Goal: Task Accomplishment & Management: Manage account settings

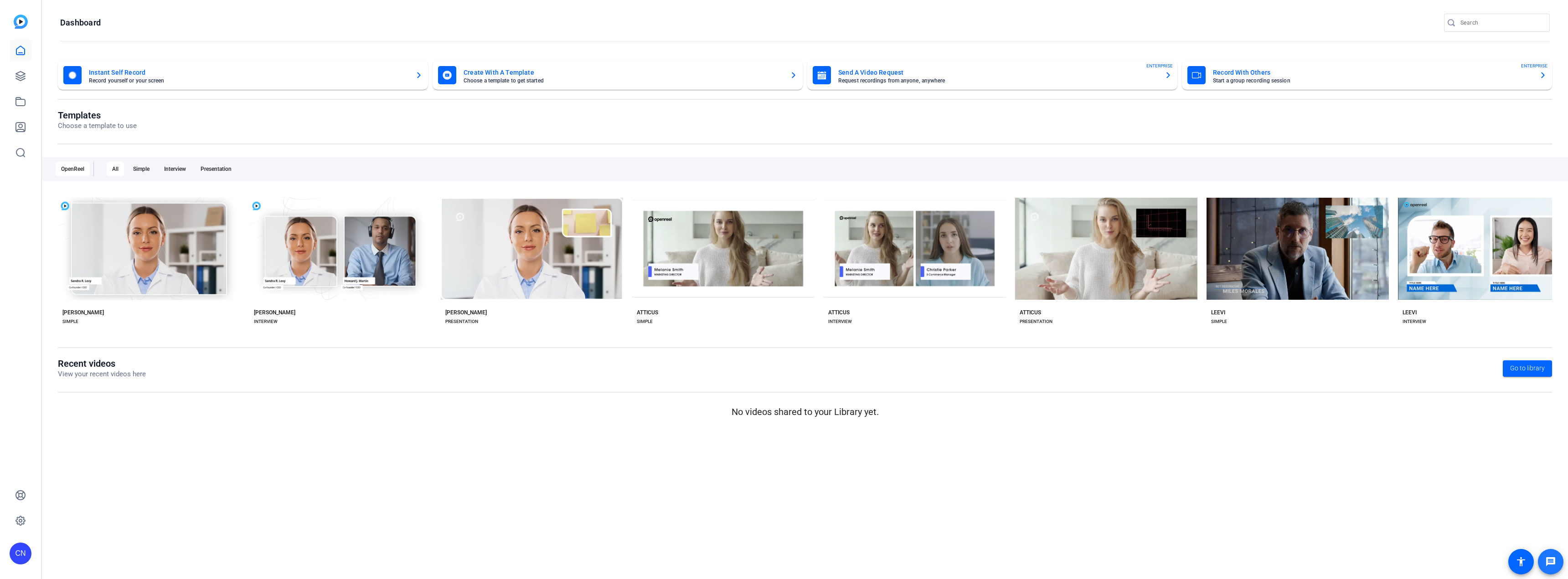
click at [1554, 560] on mat-icon "message" at bounding box center [1551, 561] width 11 height 11
click at [1551, 558] on mat-icon "message" at bounding box center [1551, 561] width 11 height 11
click at [26, 540] on div "CN" at bounding box center [21, 524] width 22 height 80
click at [17, 553] on div "CN" at bounding box center [21, 553] width 22 height 22
click at [121, 467] on div at bounding box center [784, 290] width 1568 height 579
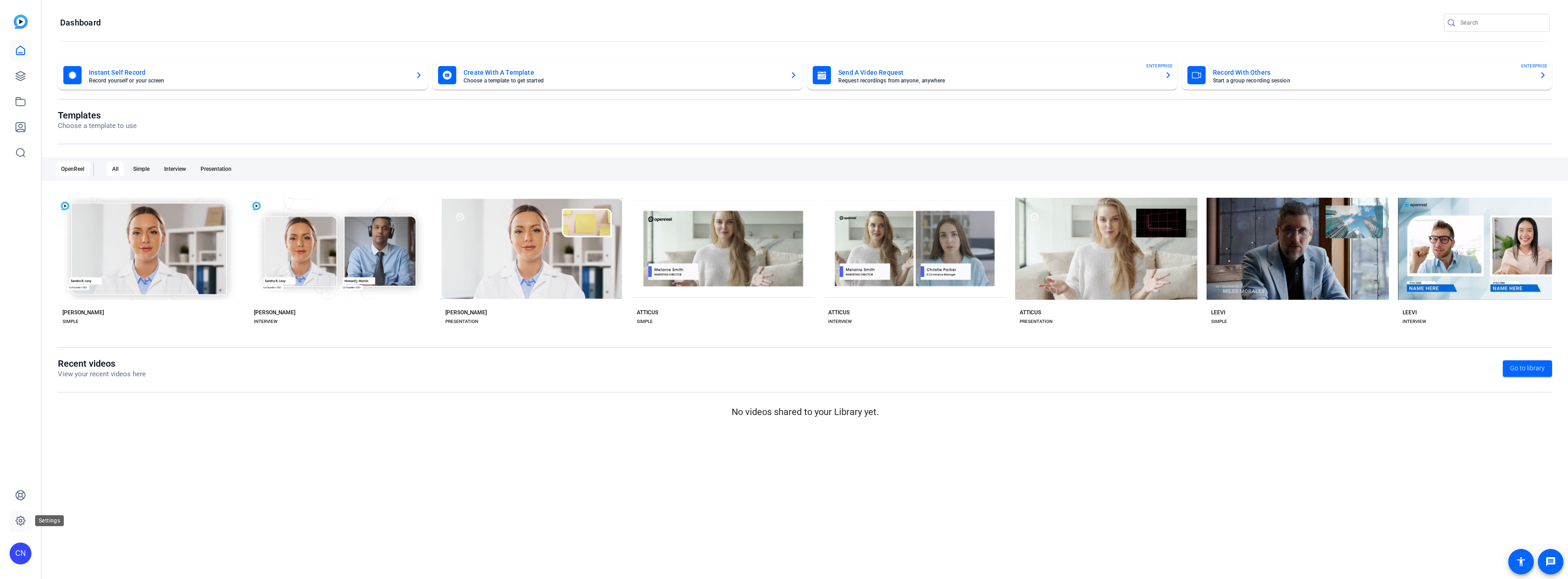
click at [21, 516] on icon at bounding box center [20, 520] width 9 height 9
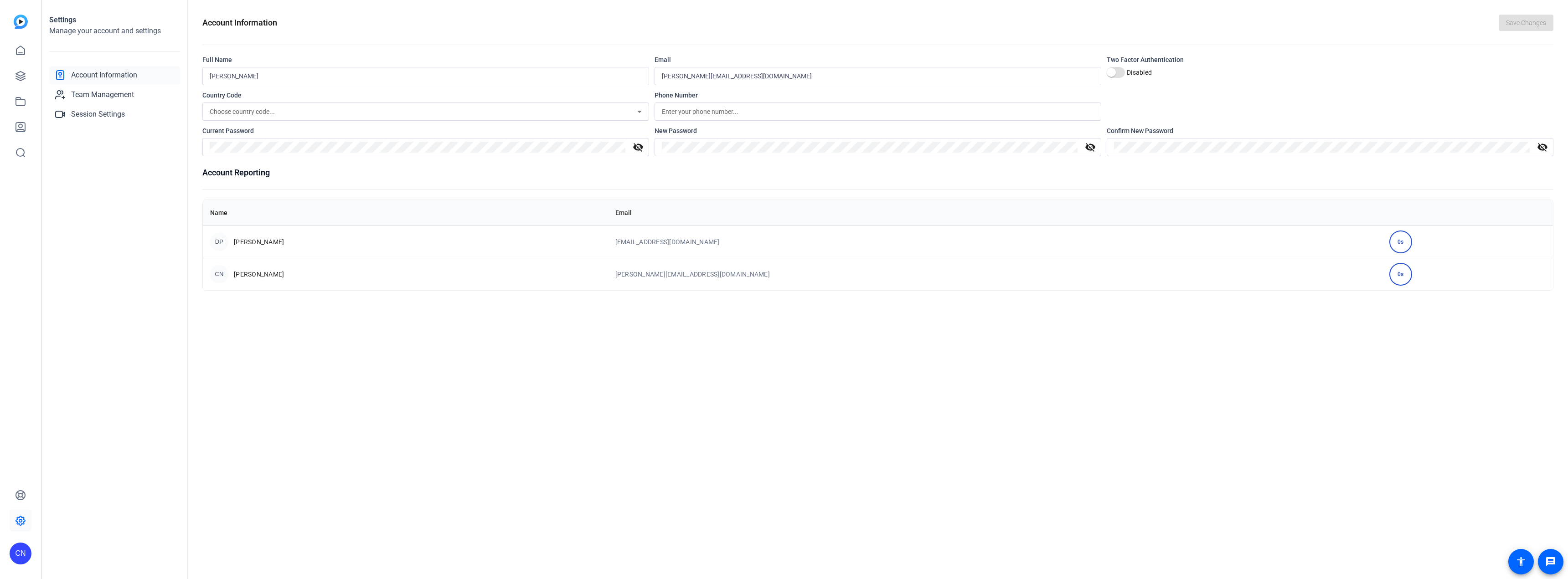
click at [1389, 239] on div "0s" at bounding box center [1400, 241] width 23 height 23
click at [91, 97] on span "Team Management" at bounding box center [102, 95] width 63 height 11
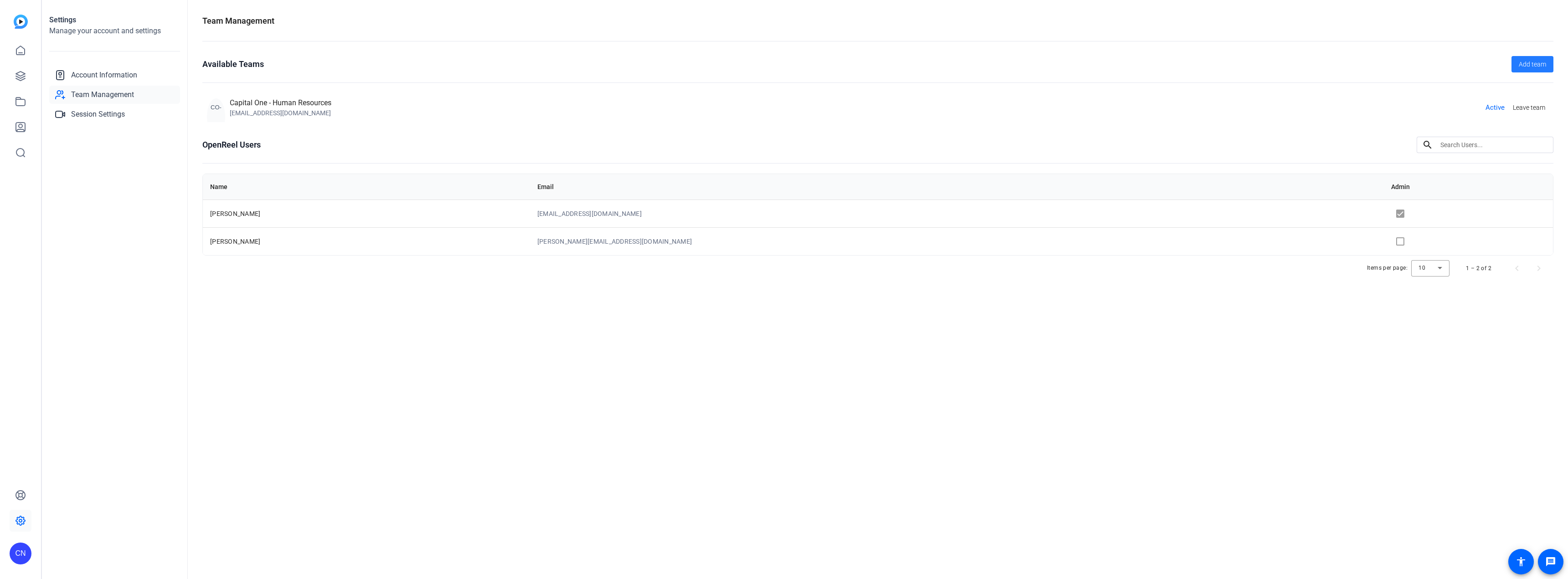
click at [1529, 68] on span "Add team" at bounding box center [1532, 64] width 27 height 10
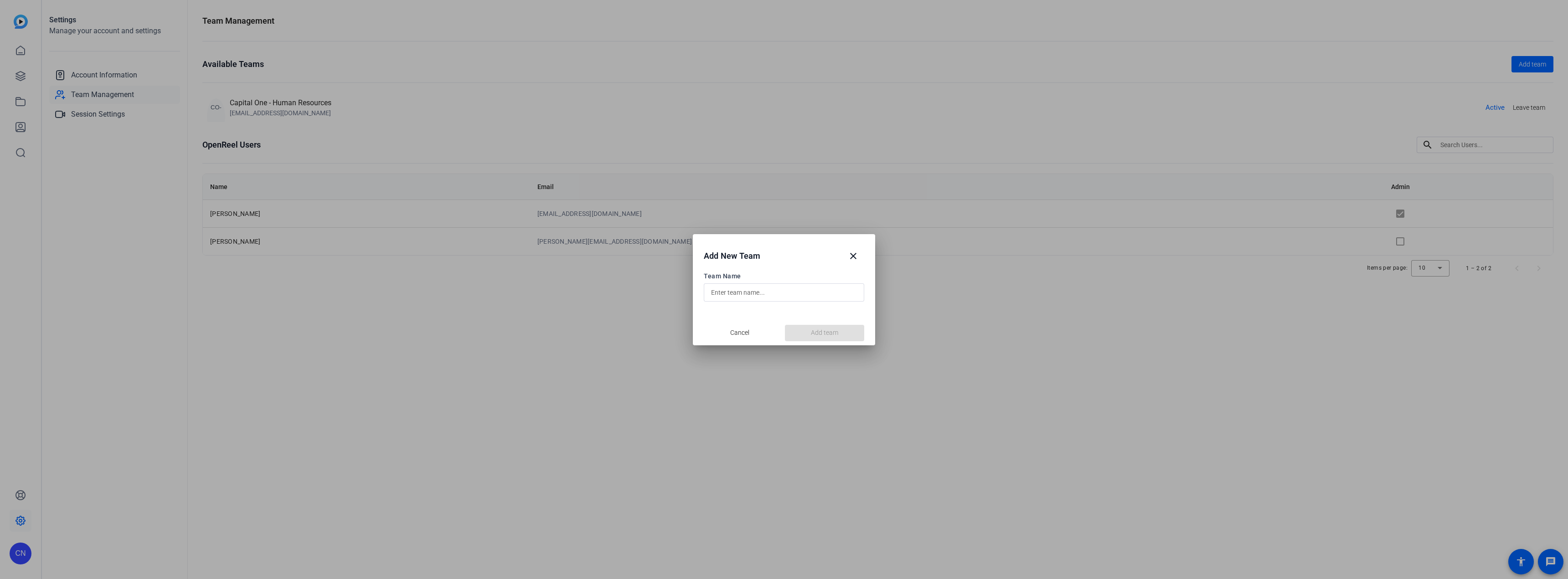
click at [758, 289] on input "text" at bounding box center [784, 293] width 146 height 11
type input "Sponsorship"
click at [822, 334] on span "Add team" at bounding box center [824, 333] width 27 height 10
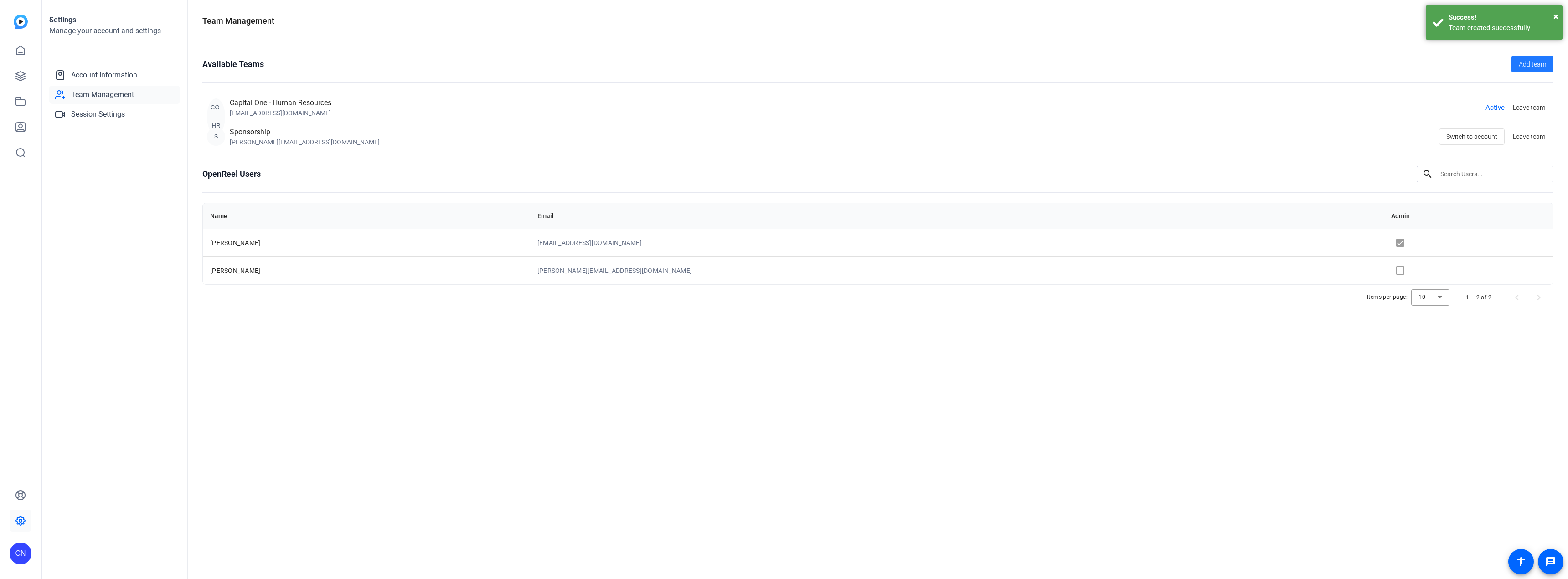
click at [285, 139] on div "[PERSON_NAME][EMAIL_ADDRESS][DOMAIN_NAME]" at bounding box center [304, 142] width 150 height 9
click at [1533, 137] on span "Leave team" at bounding box center [1528, 137] width 32 height 10
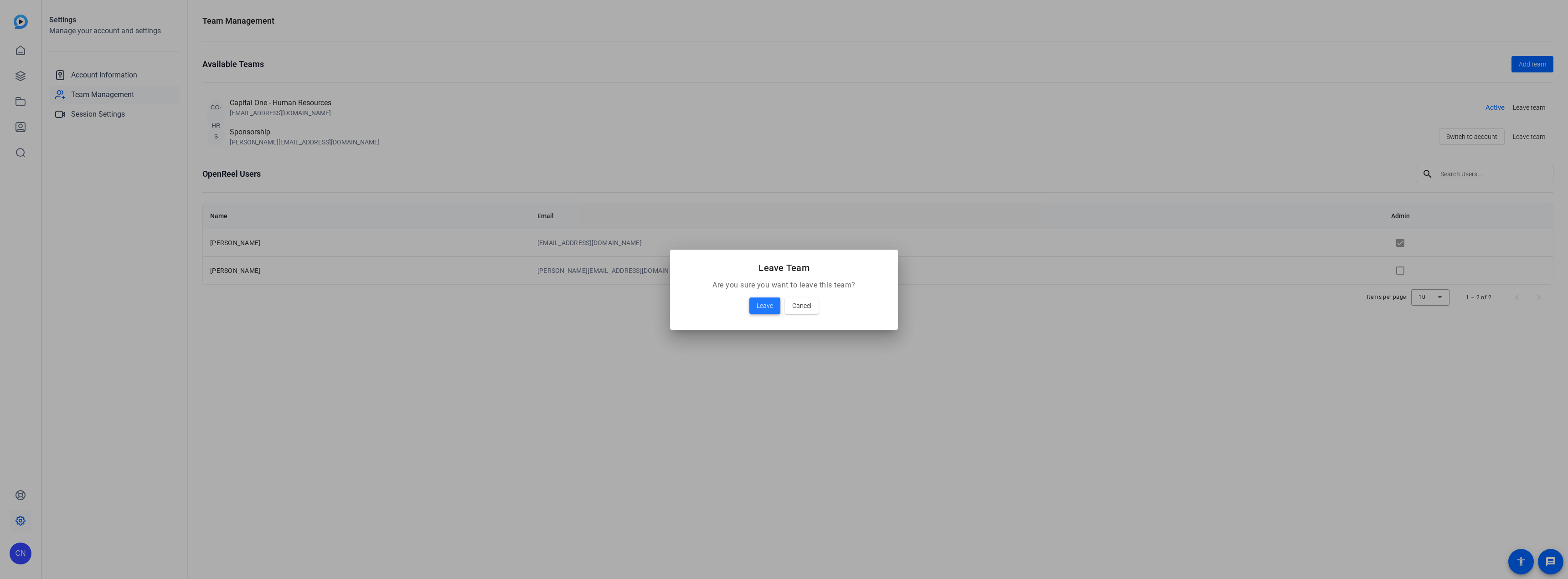
click at [761, 305] on span "Leave" at bounding box center [765, 305] width 16 height 11
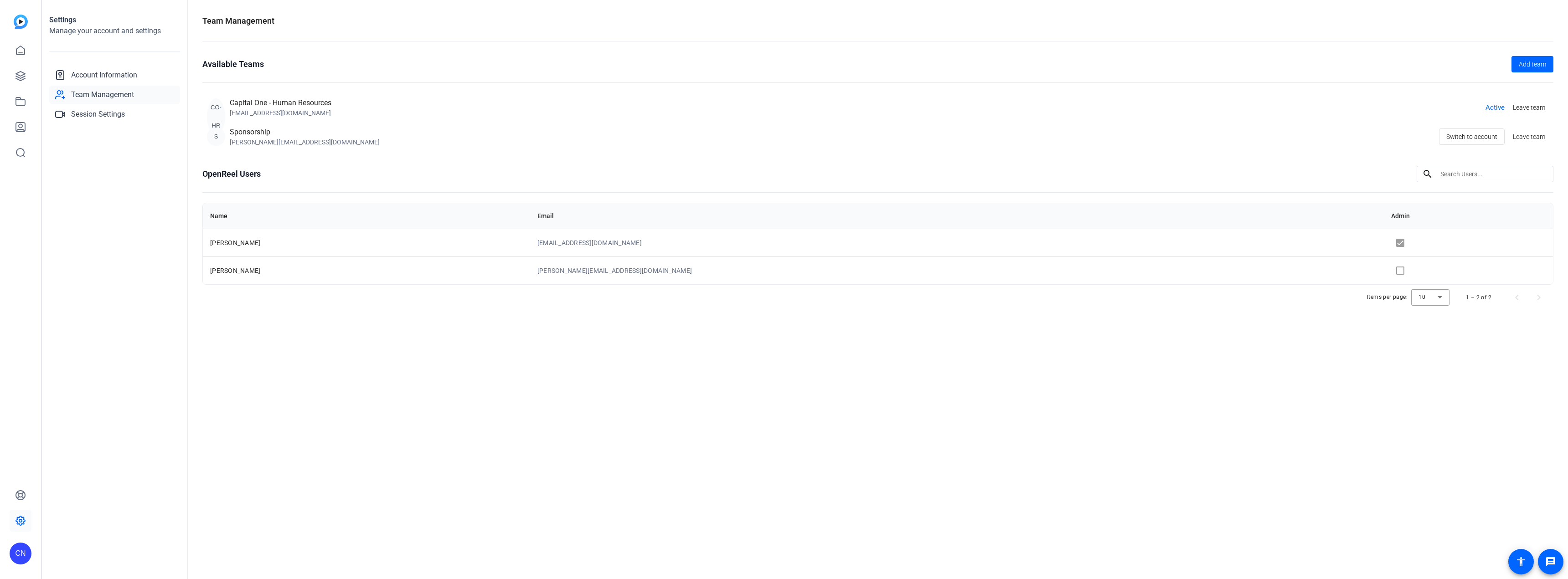
click at [295, 139] on div "[PERSON_NAME][EMAIL_ADDRESS][DOMAIN_NAME]" at bounding box center [304, 142] width 150 height 9
click at [1384, 270] on td at bounding box center [1468, 271] width 169 height 28
click at [86, 109] on span "Session Settings" at bounding box center [98, 114] width 54 height 11
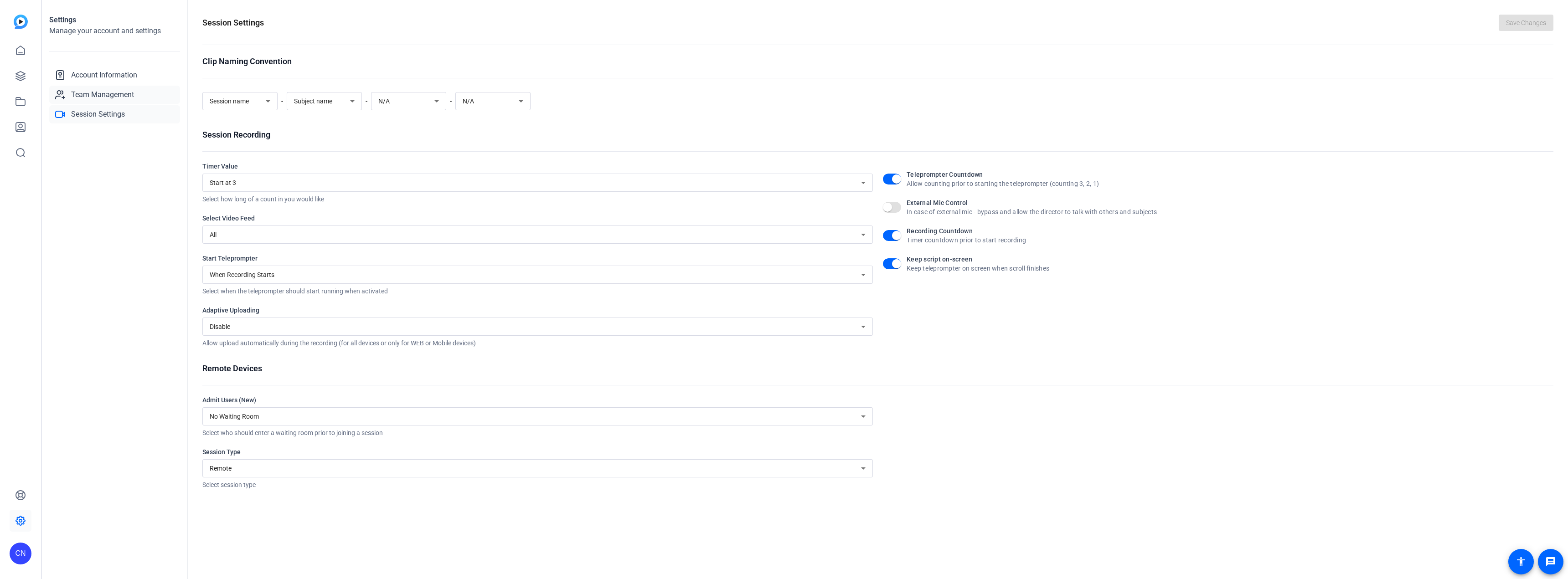
click at [116, 95] on span "Team Management" at bounding box center [102, 95] width 63 height 11
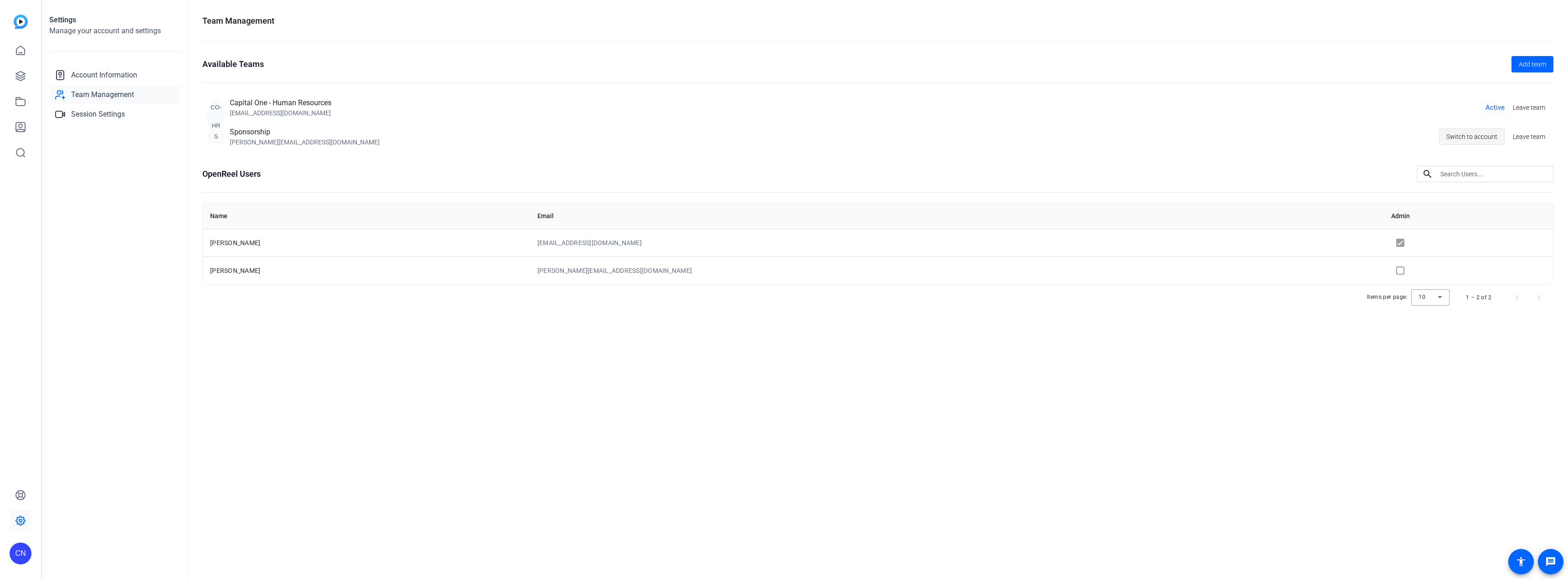
click at [1477, 139] on span "Switch to account" at bounding box center [1472, 136] width 51 height 17
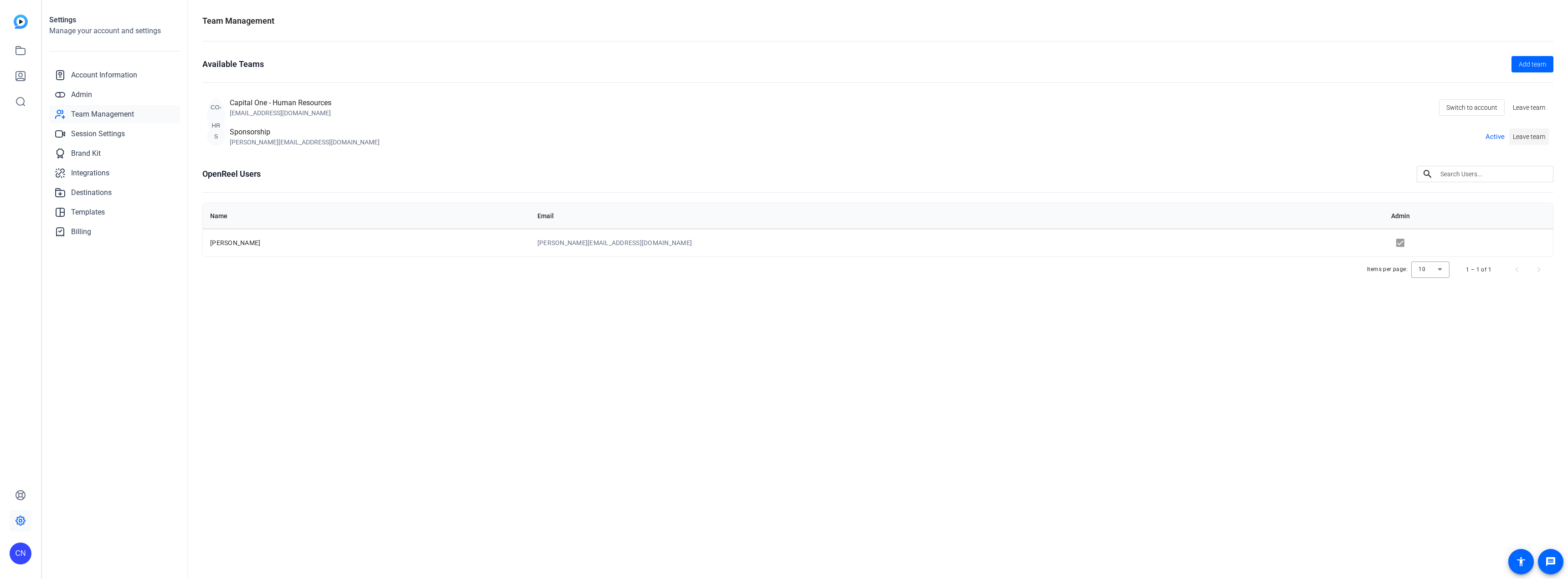
click at [1522, 134] on span "Leave team" at bounding box center [1528, 137] width 32 height 10
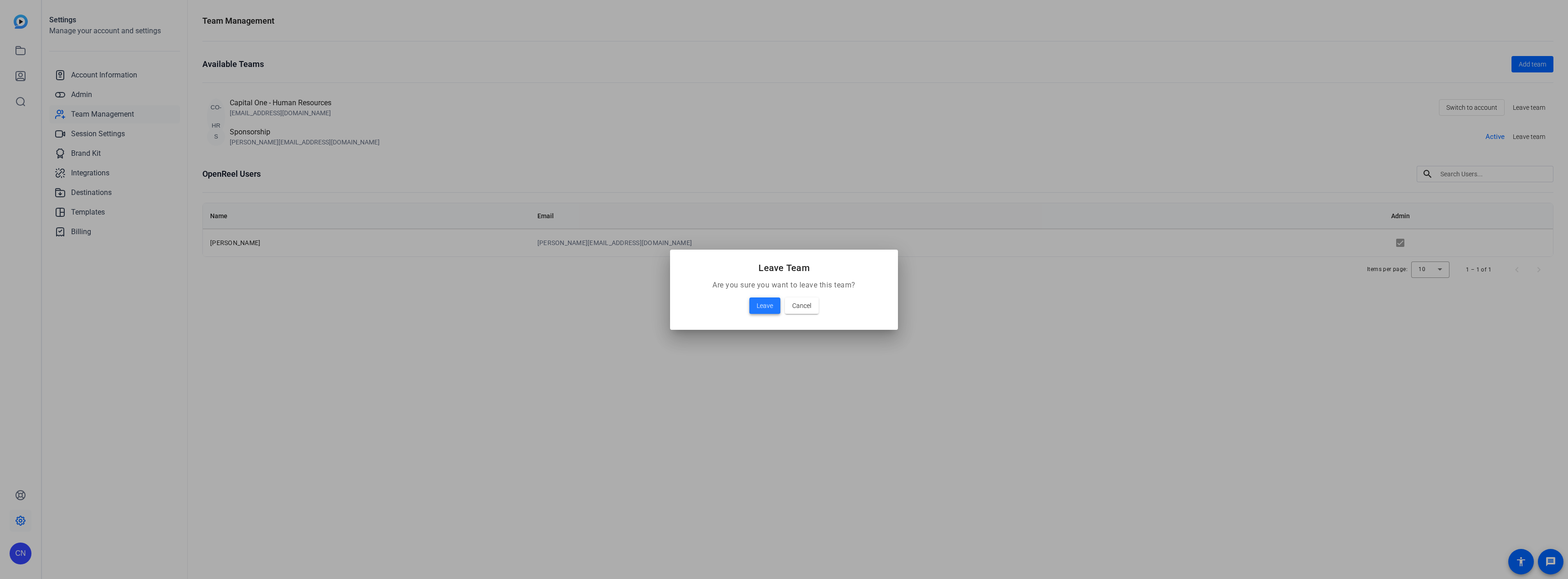
click at [769, 300] on span "Leave" at bounding box center [765, 305] width 16 height 11
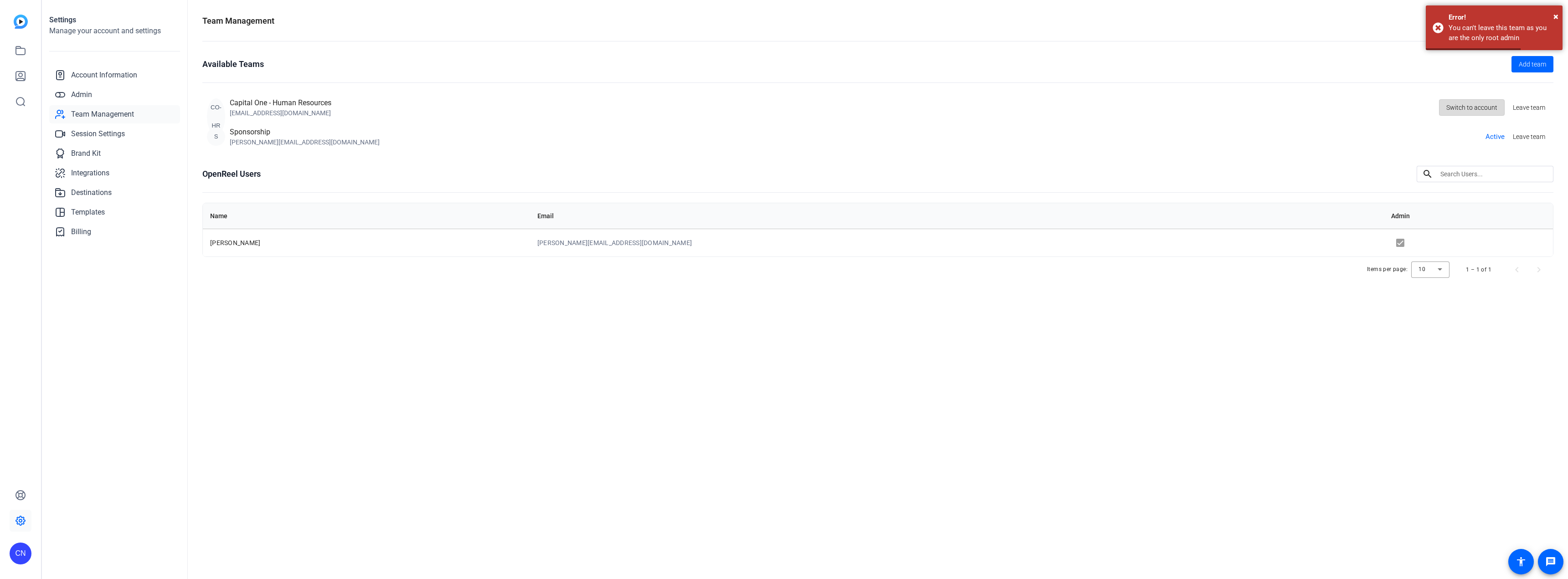
click at [1485, 105] on span "Switch to account" at bounding box center [1472, 107] width 51 height 17
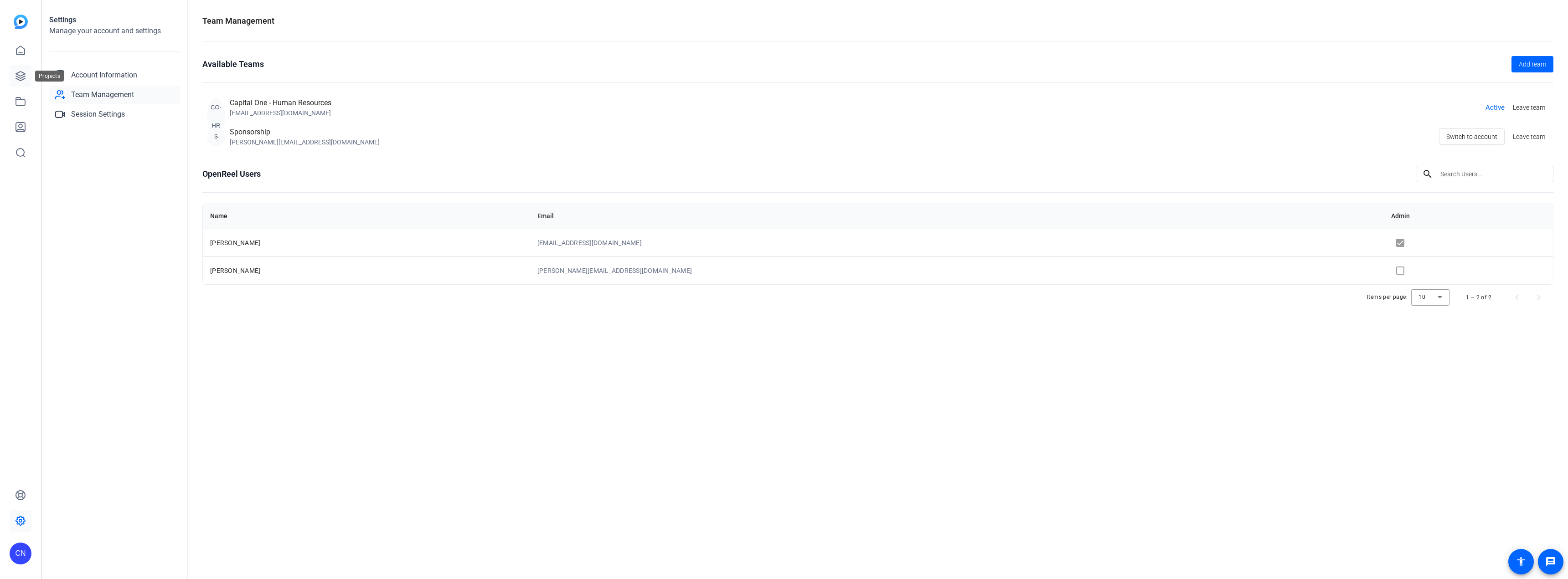
click at [21, 75] on icon at bounding box center [21, 76] width 11 height 11
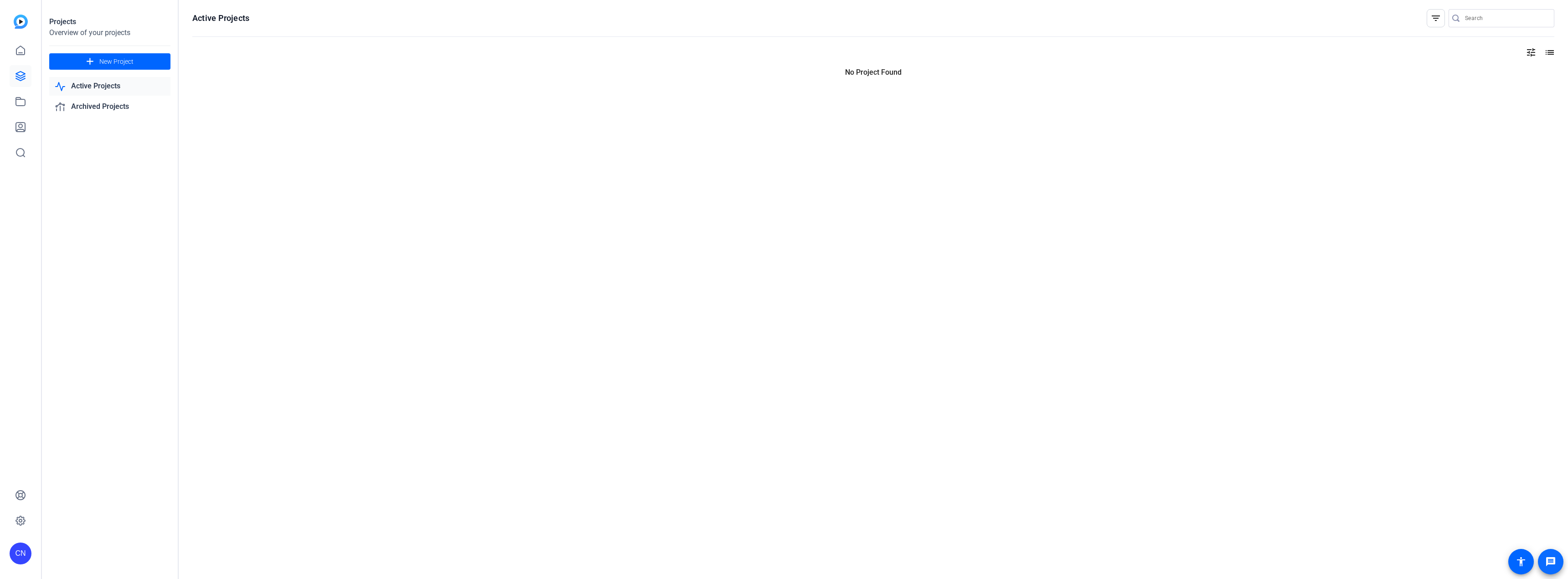
click at [1545, 558] on mat-icon "message" at bounding box center [1551, 561] width 11 height 11
click at [21, 516] on icon at bounding box center [20, 520] width 9 height 9
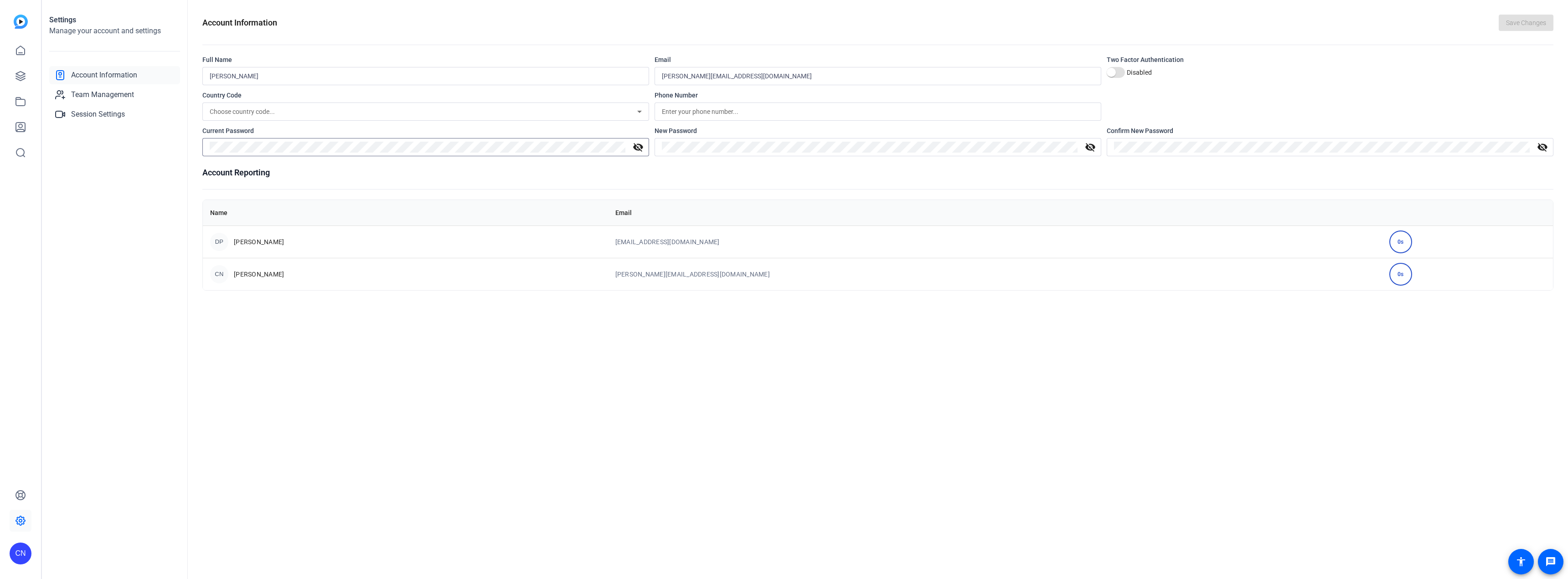
drag, startPoint x: 85, startPoint y: 183, endPoint x: 49, endPoint y: 140, distance: 56.1
click at [85, 183] on div "Settings Manage your account and settings Account Information Team Management S…" at bounding box center [115, 290] width 146 height 579
click at [22, 55] on icon at bounding box center [20, 50] width 8 height 9
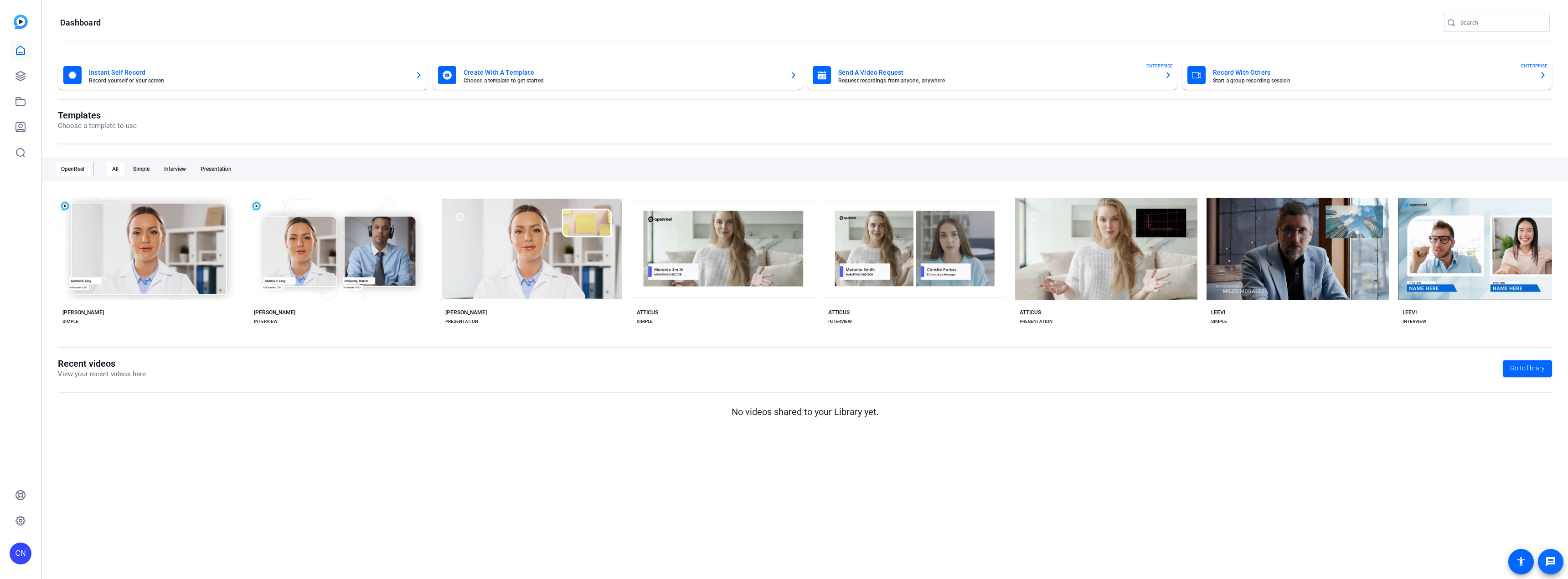
click at [1556, 561] on mat-icon "message" at bounding box center [1551, 561] width 11 height 11
click at [1551, 560] on mat-icon "message" at bounding box center [1551, 561] width 11 height 11
